Goal: Transaction & Acquisition: Purchase product/service

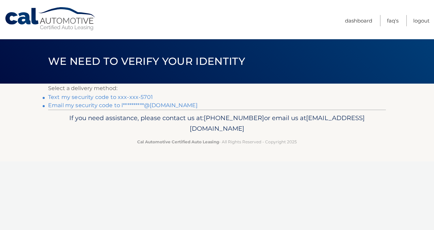
click at [93, 98] on link "Text my security code to xxx-xxx-5701" at bounding box center [100, 97] width 105 height 6
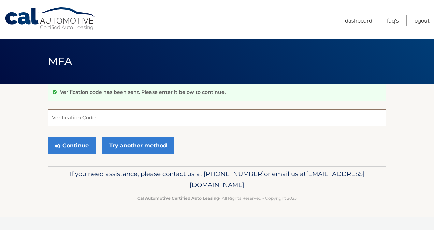
click at [105, 116] on input "Verification Code" at bounding box center [217, 117] width 338 height 17
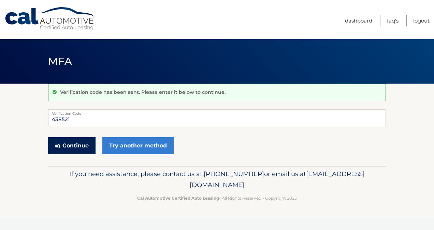
click at [69, 143] on button "Continue" at bounding box center [71, 145] width 47 height 17
click at [73, 145] on button "Continue" at bounding box center [71, 145] width 47 height 17
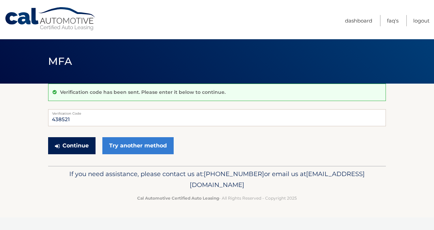
click at [72, 142] on button "Continue" at bounding box center [71, 145] width 47 height 17
drag, startPoint x: 88, startPoint y: 120, endPoint x: 115, endPoint y: 110, distance: 28.8
click at [115, 110] on div "438521 Verification Code" at bounding box center [217, 117] width 338 height 17
type input "438521"
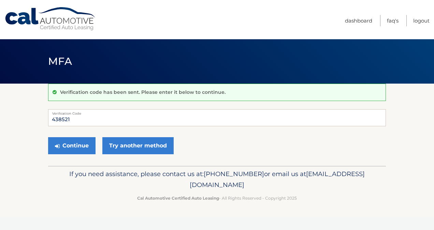
click at [132, 52] on header "MFA" at bounding box center [217, 61] width 338 height 44
click at [413, 21] on link "Logout" at bounding box center [421, 20] width 16 height 11
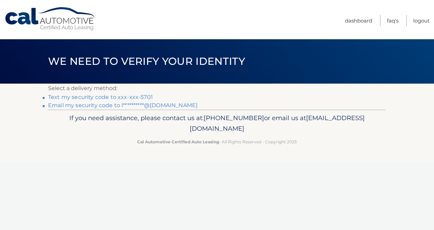
click at [95, 98] on link "Text my security code to xxx-xxx-5701" at bounding box center [100, 97] width 105 height 6
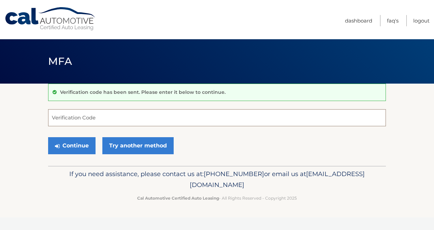
click at [58, 117] on input "Verification Code" at bounding box center [217, 117] width 338 height 17
type input "684916"
click at [63, 145] on button "Continue" at bounding box center [71, 145] width 47 height 17
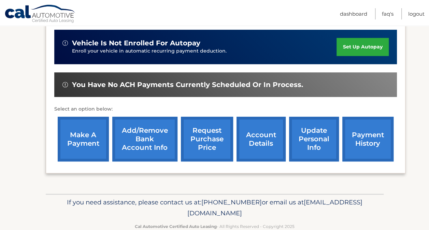
scroll to position [183, 0]
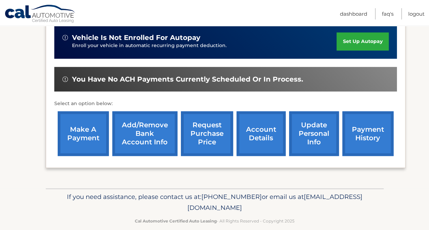
click at [80, 132] on link "make a payment" at bounding box center [83, 133] width 51 height 45
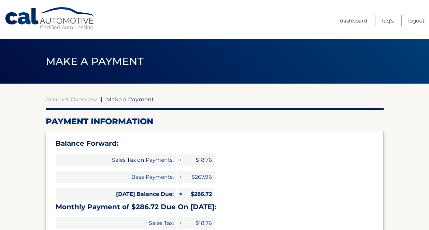
select select "ODgzODhlY2ItNDE0My00MDM5LWFmMmYtMmY4OWI2NjI4MDQx"
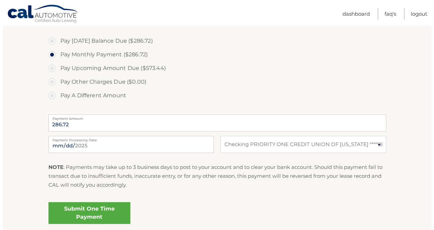
scroll to position [254, 0]
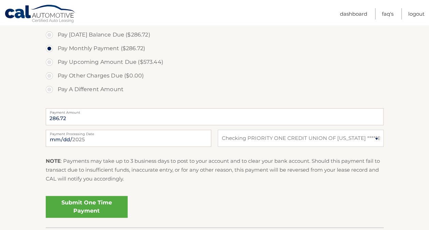
click at [95, 204] on link "Submit One Time Payment" at bounding box center [87, 207] width 82 height 22
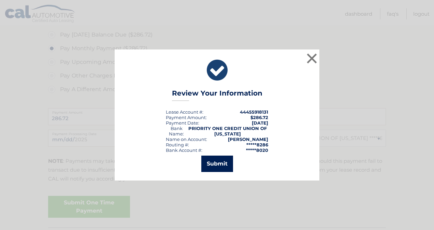
click at [213, 163] on button "Submit" at bounding box center [217, 163] width 32 height 16
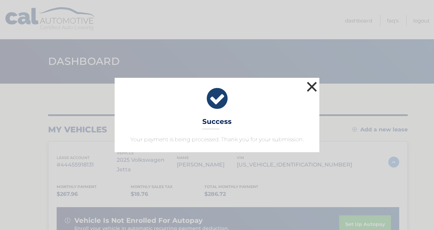
click at [311, 85] on button "×" at bounding box center [312, 87] width 14 height 14
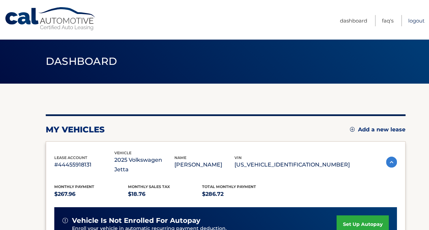
click at [411, 22] on link "Logout" at bounding box center [416, 20] width 16 height 11
